Goal: Find specific page/section: Find specific page/section

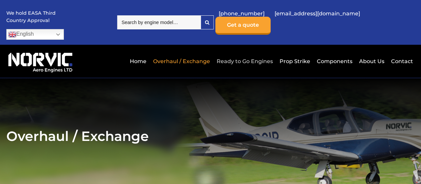
click at [250, 53] on link "Ready to Go Engines" at bounding box center [245, 61] width 60 height 16
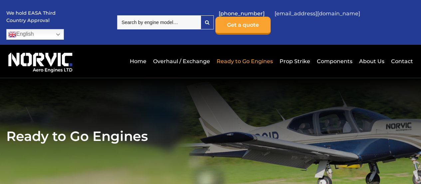
click at [353, 16] on link "[EMAIL_ADDRESS][DOMAIN_NAME]" at bounding box center [318, 13] width 92 height 16
click at [327, 17] on link "[EMAIL_ADDRESS][DOMAIN_NAME]" at bounding box center [318, 13] width 92 height 16
click at [324, 53] on link "Components" at bounding box center [334, 61] width 39 height 16
